Goal: Information Seeking & Learning: Learn about a topic

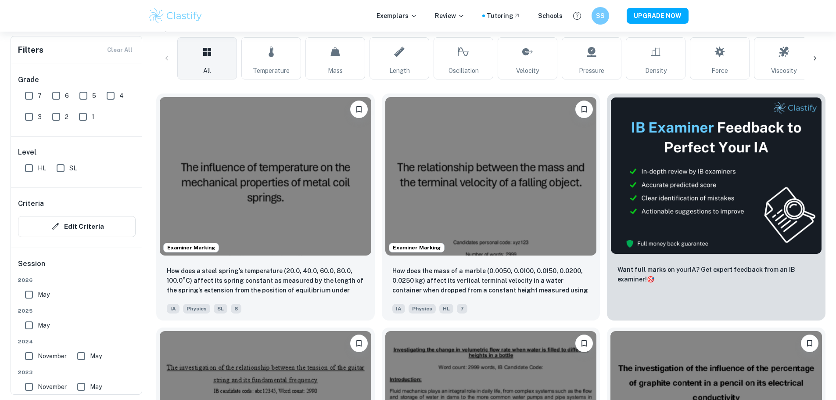
scroll to position [159, 0]
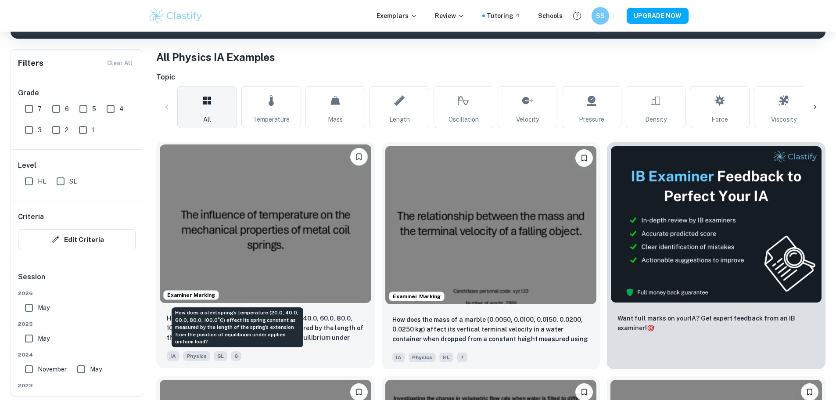
drag, startPoint x: 257, startPoint y: 278, endPoint x: 227, endPoint y: 278, distance: 30.3
click at [227, 313] on p "How does a steel spring’s temperature (20.0, 40.0, 60.0, 80.0, 100.0°C) affect …" at bounding box center [265, 328] width 197 height 30
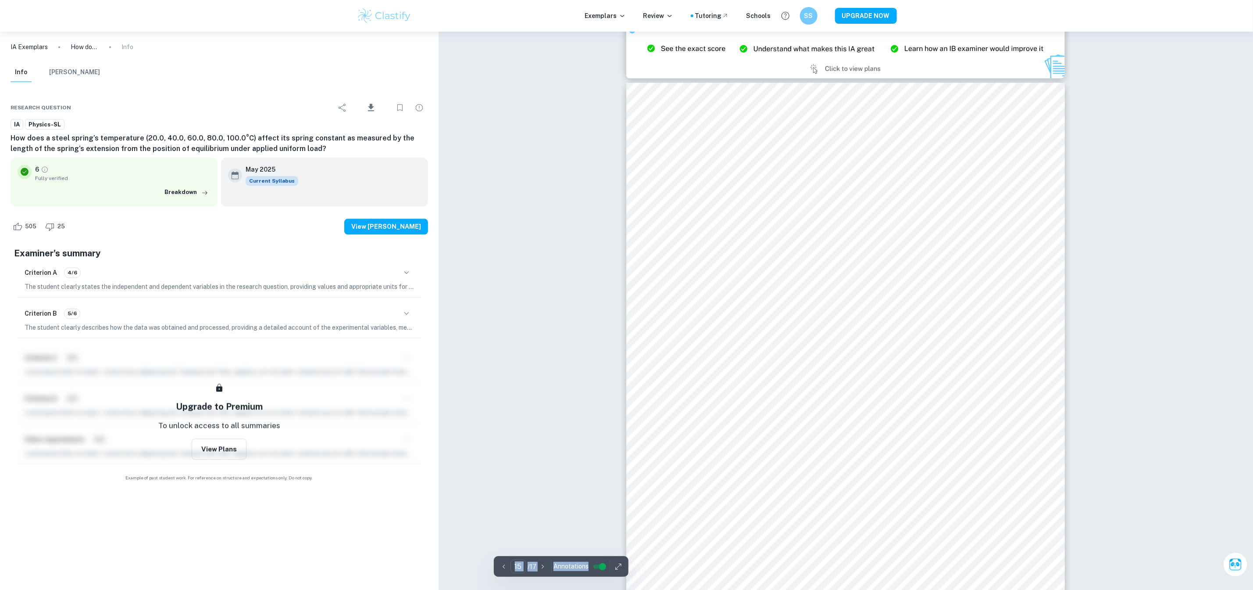
scroll to position [9037, 0]
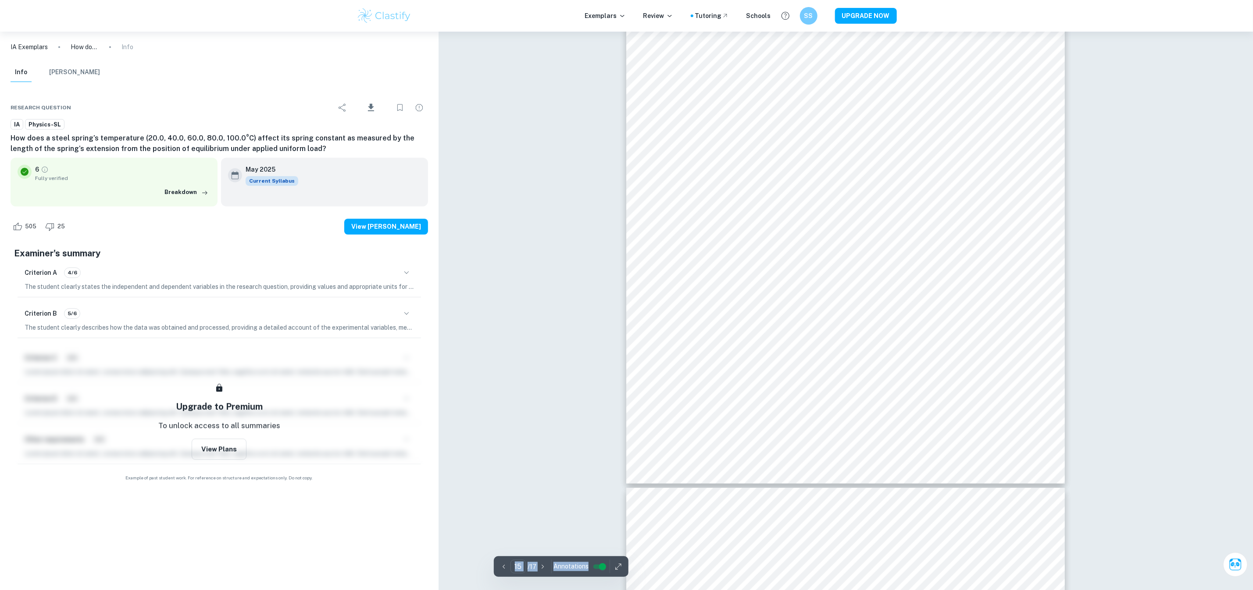
type input "16"
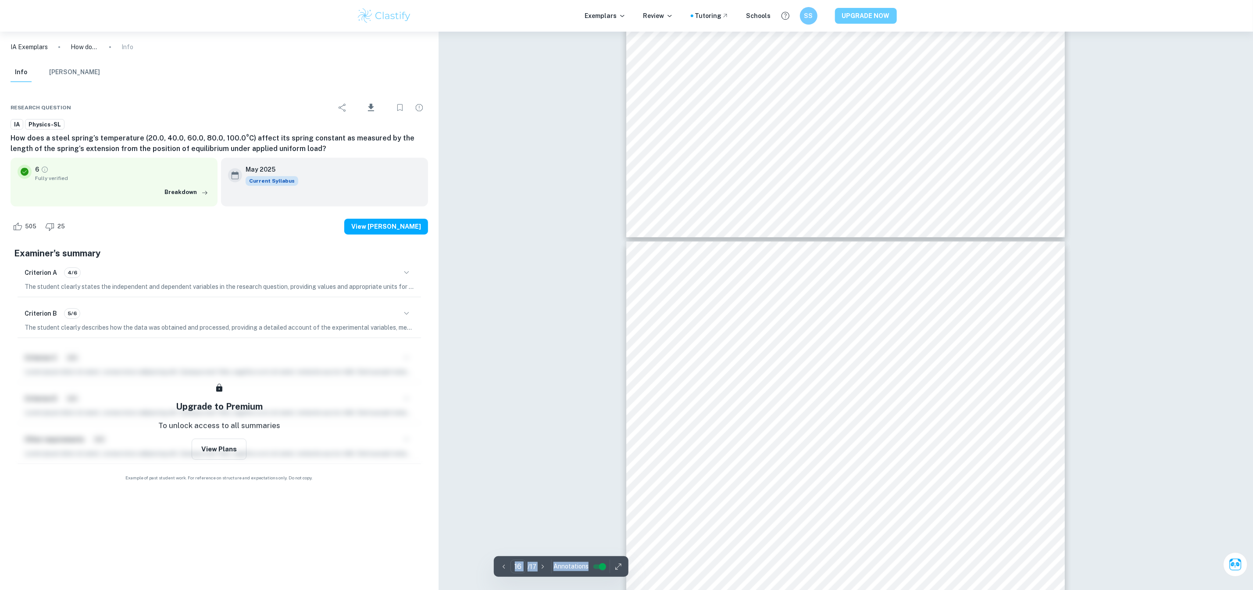
scroll to position [9432, 0]
